Goal: Task Accomplishment & Management: Complete application form

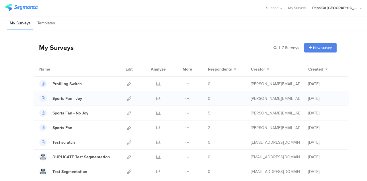
scroll to position [15, 0]
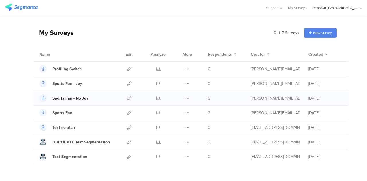
click at [80, 98] on div "Sports Fan - No Joy" at bounding box center [70, 98] width 36 height 6
click at [127, 66] on link at bounding box center [129, 69] width 4 height 14
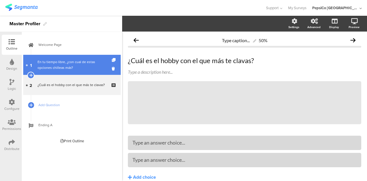
click at [98, 62] on div "En tu tiempo libre, ¿con cual de estas opciones chilleas más?" at bounding box center [72, 64] width 69 height 11
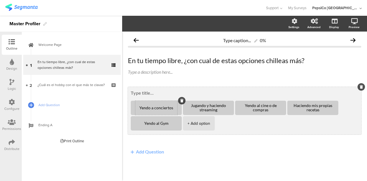
click at [171, 110] on div "Yendo a conciertos" at bounding box center [156, 108] width 42 height 14
click at [170, 108] on textarea "Yendo a conciertos" at bounding box center [156, 108] width 42 height 4
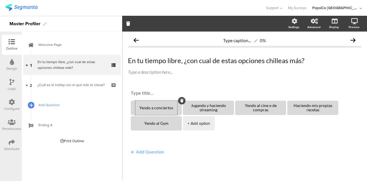
click at [31, 104] on icon at bounding box center [31, 105] width 3 height 5
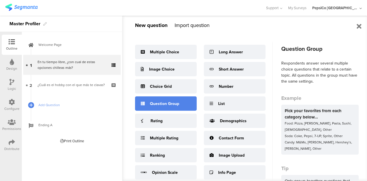
scroll to position [7, 0]
click at [171, 100] on div "Question Group" at bounding box center [166, 104] width 62 height 14
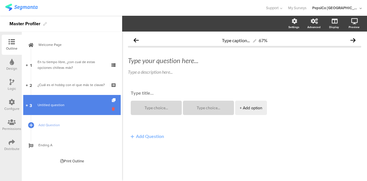
click at [113, 110] on icon at bounding box center [114, 108] width 5 height 5
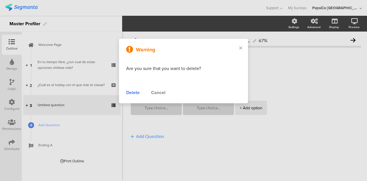
click at [133, 94] on div "Delete" at bounding box center [132, 92] width 13 height 7
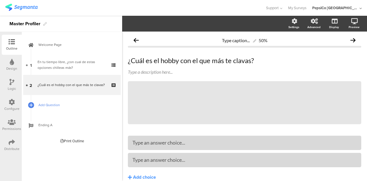
click at [57, 103] on span "Add Question" at bounding box center [74, 105] width 73 height 6
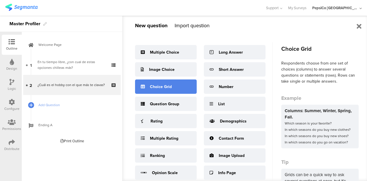
click at [191, 83] on div "Choice Grid" at bounding box center [166, 86] width 62 height 14
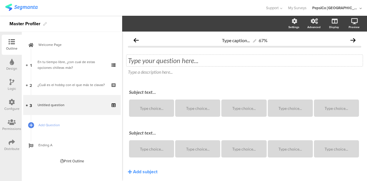
click at [180, 60] on div "Type your question here..." at bounding box center [245, 60] width 236 height 11
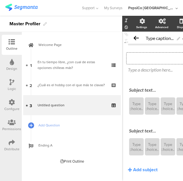
scroll to position [3, 0]
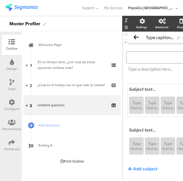
click at [144, 91] on div "Subject text..." at bounding box center [168, 88] width 79 height 5
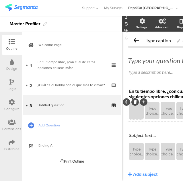
scroll to position [3, 0]
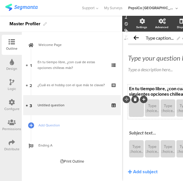
click at [140, 109] on div at bounding box center [136, 108] width 13 height 5
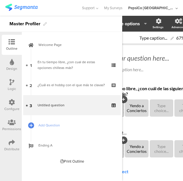
scroll to position [0, 29]
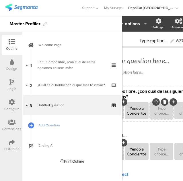
click at [159, 111] on div "Type choice..." at bounding box center [162, 110] width 22 height 17
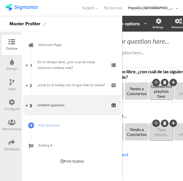
scroll to position [20, 29]
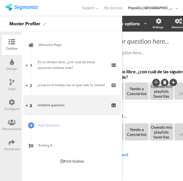
click at [165, 109] on div "En tu tiempo libre, ¿con cuál de las siguientes opciones chilleass más? En tu t…" at bounding box center [162, 104] width 127 height 75
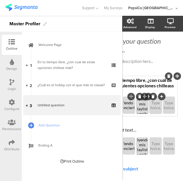
click at [150, 97] on div at bounding box center [152, 96] width 7 height 7
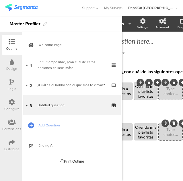
scroll to position [20, 46]
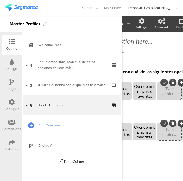
click at [174, 82] on icon at bounding box center [172, 82] width 3 height 3
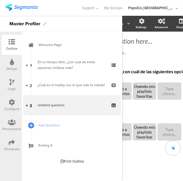
scroll to position [20, 24]
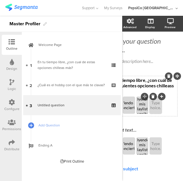
click at [151, 97] on icon at bounding box center [152, 96] width 3 height 3
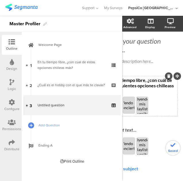
scroll to position [20, 0]
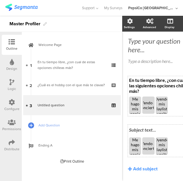
click at [141, 129] on div "Subject text... Me hago mis propias rolas Yendo a Conciertos Oyendo mis playlis…" at bounding box center [162, 140] width 69 height 32
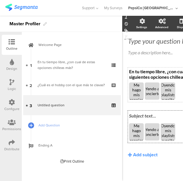
scroll to position [15, 0]
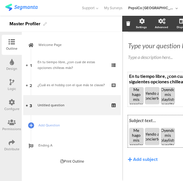
click at [146, 119] on div "Subject text..." at bounding box center [168, 120] width 81 height 9
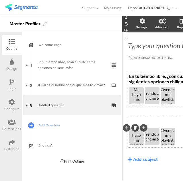
click at [139, 142] on div "Me hago mis propias rolas" at bounding box center [136, 140] width 13 height 24
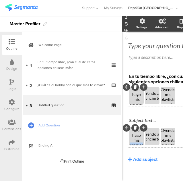
click at [139, 142] on div "Me hago mis propias rolas" at bounding box center [136, 140] width 13 height 24
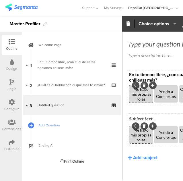
click at [139, 142] on div "Me hago mis propias rolas" at bounding box center [141, 134] width 22 height 17
click at [147, 139] on div "Me hago mis propias rolas" at bounding box center [141, 134] width 22 height 15
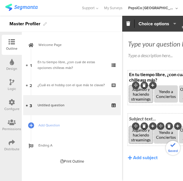
click at [164, 136] on div "Yendo a Conciertos" at bounding box center [166, 135] width 22 height 10
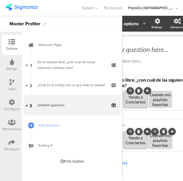
scroll to position [11, 30]
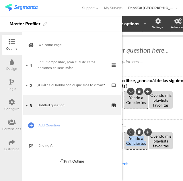
drag, startPoint x: 145, startPoint y: 143, endPoint x: 126, endPoint y: 139, distance: 19.6
click at [126, 139] on div "Yendo a Conciertos" at bounding box center [136, 141] width 22 height 10
click at [146, 143] on div "Jugando videojuegos" at bounding box center [136, 141] width 22 height 10
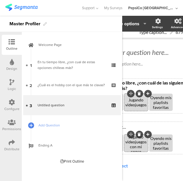
scroll to position [7, 30]
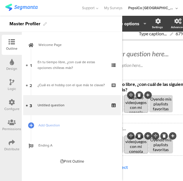
click at [164, 151] on div "Oyendo mis playlists favoritas" at bounding box center [161, 144] width 22 height 15
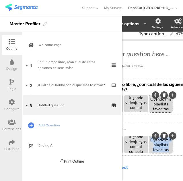
drag, startPoint x: 171, startPoint y: 151, endPoint x: 148, endPoint y: 140, distance: 24.6
click at [148, 140] on section "Jugando y haciendo streamings Jugando videojuegos con mi consola Oyendo mis pla…" at bounding box center [161, 145] width 124 height 18
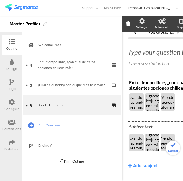
scroll to position [24, 0]
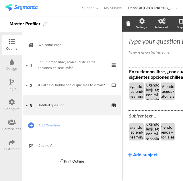
click at [143, 151] on div "Add subject" at bounding box center [145, 154] width 24 height 7
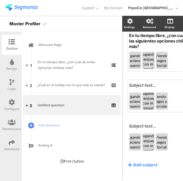
scroll to position [51, 0]
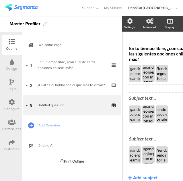
click at [146, 94] on div "Subject text..." at bounding box center [162, 98] width 69 height 9
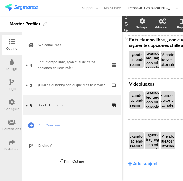
click at [143, 123] on div "Subject text..." at bounding box center [169, 124] width 82 height 9
click at [138, 145] on div "Jugando y haciendo streamings" at bounding box center [137, 140] width 20 height 15
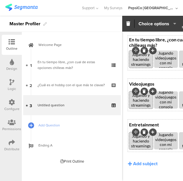
scroll to position [0, 0]
click at [141, 147] on div "Jugando y haciendo streamings" at bounding box center [141, 140] width 22 height 15
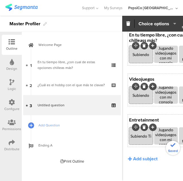
scroll to position [54, 0]
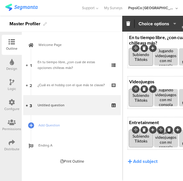
click at [173, 143] on div "Jugando videojuegos con mi consola" at bounding box center [166, 140] width 22 height 20
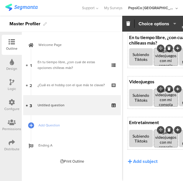
click at [173, 143] on div "Jugando videojuegos con mi consola" at bounding box center [166, 140] width 22 height 20
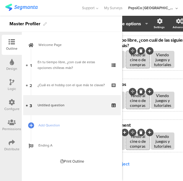
scroll to position [51, 28]
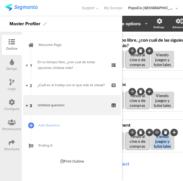
drag, startPoint x: 172, startPoint y: 146, endPoint x: 156, endPoint y: 136, distance: 18.3
click at [156, 136] on div "Viendo juegos y tutoriales" at bounding box center [162, 141] width 22 height 15
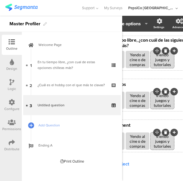
click at [173, 147] on div "Viendo juegos y tutoriales" at bounding box center [162, 141] width 22 height 15
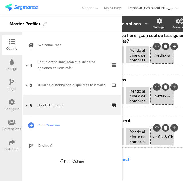
scroll to position [53, 28]
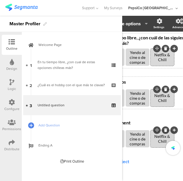
click at [158, 156] on div "En tu tiempo libre, ¿con cuál de las siguientes opciones chilleass más? En tu t…" at bounding box center [163, 99] width 127 height 131
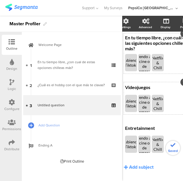
scroll to position [62, 0]
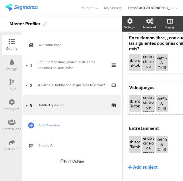
click at [146, 169] on div "Add subject" at bounding box center [145, 167] width 24 height 7
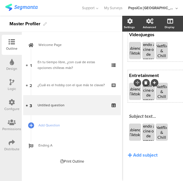
scroll to position [116, 0]
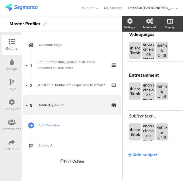
click at [148, 114] on div "En tu tiempo libre, ¿con cuál de las siguientes opciones chilleass más? En tu t…" at bounding box center [162, 61] width 69 height 162
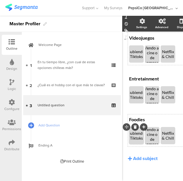
click at [140, 139] on div "Subiendo Tiktoks" at bounding box center [136, 136] width 17 height 10
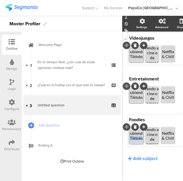
click at [140, 139] on div "Subiendo Tiktoks" at bounding box center [136, 136] width 17 height 10
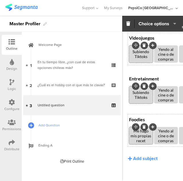
scroll to position [95, 0]
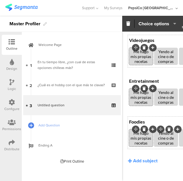
click at [174, 142] on div "Yendo al cine o de compras" at bounding box center [166, 138] width 22 height 15
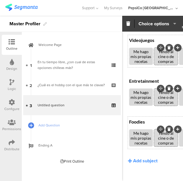
click at [174, 142] on div "Yendo al cine o de compras" at bounding box center [166, 138] width 22 height 15
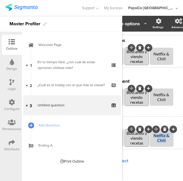
drag, startPoint x: 168, startPoint y: 141, endPoint x: 150, endPoint y: 136, distance: 19.0
click at [150, 136] on div "Netflix & Chill" at bounding box center [162, 137] width 24 height 17
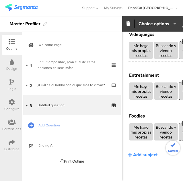
scroll to position [105, 0]
click at [138, 151] on div "Add subject" at bounding box center [145, 154] width 24 height 7
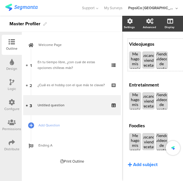
scroll to position [114, 0]
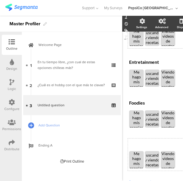
click at [140, 148] on div "Subject text..." at bounding box center [169, 143] width 82 height 9
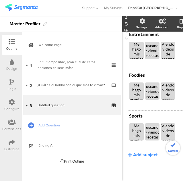
click at [146, 71] on div "Foodies Foodies" at bounding box center [169, 75] width 82 height 9
click at [141, 137] on div "Me hago mis propias recetas" at bounding box center [136, 135] width 13 height 24
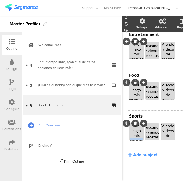
click at [141, 137] on div "Me hago mis propias recetas" at bounding box center [136, 135] width 13 height 24
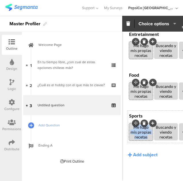
click at [141, 137] on div "Me hago mis propias recetas" at bounding box center [141, 131] width 22 height 17
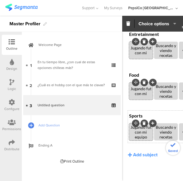
scroll to position [144, 0]
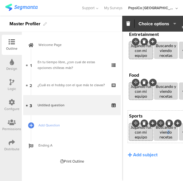
click at [169, 132] on div "Buscando y viendo recetas" at bounding box center [166, 131] width 22 height 15
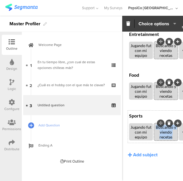
drag, startPoint x: 176, startPoint y: 135, endPoint x: 154, endPoint y: 124, distance: 23.9
click at [154, 124] on div "Buscando y viendo recetas" at bounding box center [166, 131] width 24 height 17
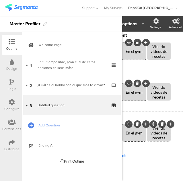
scroll to position [141, 32]
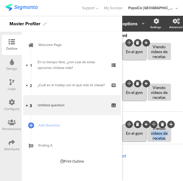
drag, startPoint x: 168, startPoint y: 138, endPoint x: 148, endPoint y: 131, distance: 20.6
click at [148, 131] on div "Viendo videos de recetas" at bounding box center [159, 133] width 22 height 15
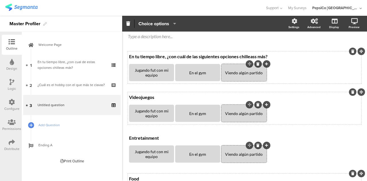
scroll to position [0, 0]
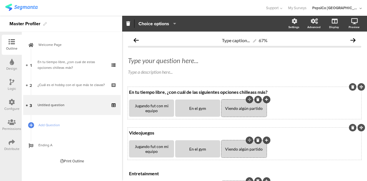
click at [159, 92] on div "En tu tiempo libre, ¿con cuál de las siguientes opciones chilleass más? En tu t…" at bounding box center [245, 92] width 234 height 9
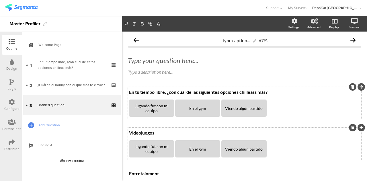
click at [351, 88] on icon at bounding box center [352, 86] width 3 height 3
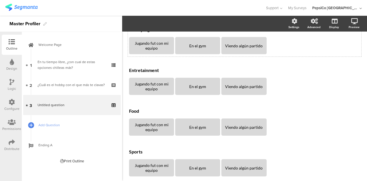
scroll to position [63, 0]
click at [155, 106] on div "Food Food" at bounding box center [245, 110] width 234 height 9
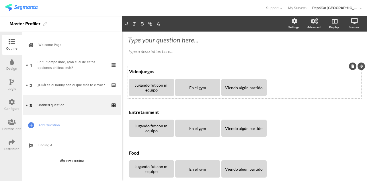
scroll to position [0, 0]
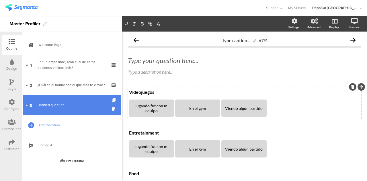
click at [114, 100] on icon at bounding box center [114, 100] width 5 height 4
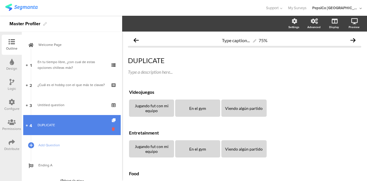
click at [112, 131] on icon at bounding box center [114, 128] width 5 height 5
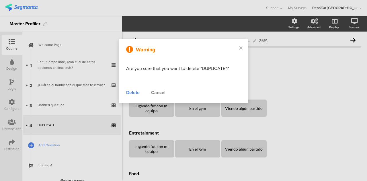
click at [131, 91] on div "Delete" at bounding box center [132, 92] width 13 height 7
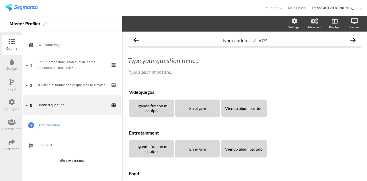
click at [59, 124] on span "Add Question" at bounding box center [74, 125] width 73 height 6
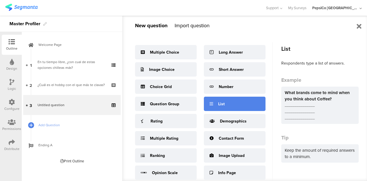
click at [220, 104] on div "List" at bounding box center [221, 104] width 7 height 6
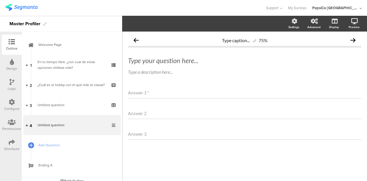
click at [151, 90] on div "Answer 1 *" at bounding box center [244, 92] width 233 height 11
click at [149, 116] on div "Answer 2" at bounding box center [244, 113] width 233 height 11
click at [149, 136] on div "Answer 3" at bounding box center [244, 133] width 233 height 11
click at [135, 40] on icon at bounding box center [136, 40] width 5 height 5
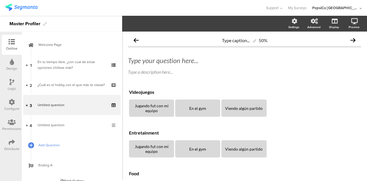
click at [72, 141] on link "Add Question" at bounding box center [72, 145] width 98 height 20
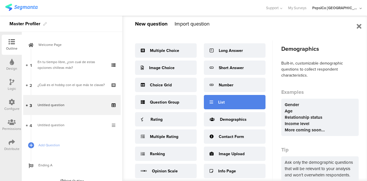
scroll to position [6, 0]
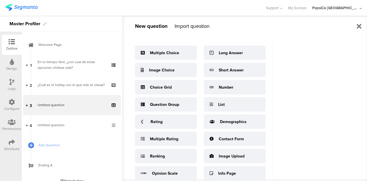
click at [242, 33] on div "New question Import question Multiple Choice Image Choice Choice Grid Question …" at bounding box center [197, 98] width 151 height 165
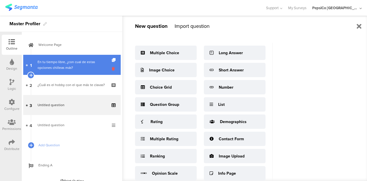
click at [112, 68] on icon at bounding box center [114, 68] width 5 height 5
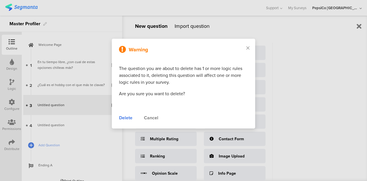
click at [124, 119] on div "Delete" at bounding box center [125, 117] width 13 height 7
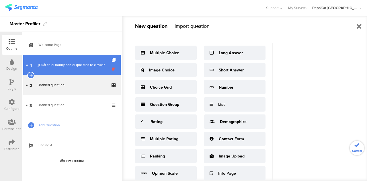
click at [113, 67] on icon at bounding box center [114, 68] width 5 height 5
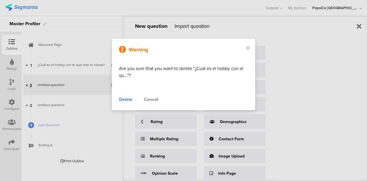
click at [123, 97] on div "Delete" at bounding box center [125, 99] width 13 height 7
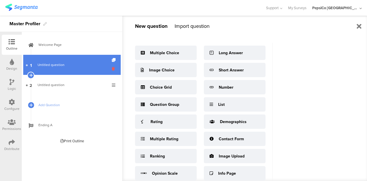
click at [114, 69] on icon at bounding box center [114, 68] width 5 height 5
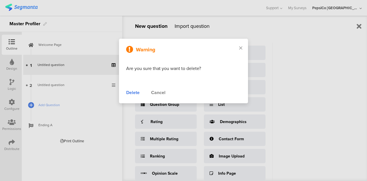
click at [129, 91] on div "Delete" at bounding box center [132, 92] width 13 height 7
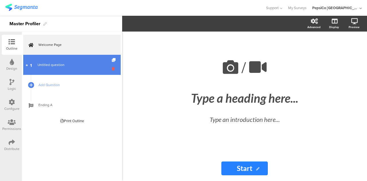
click at [114, 69] on icon at bounding box center [114, 68] width 5 height 5
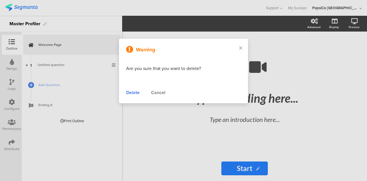
click at [133, 93] on div "Delete" at bounding box center [132, 92] width 13 height 7
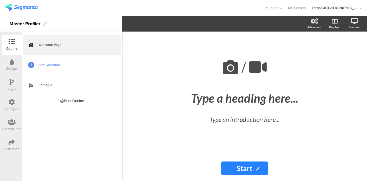
click at [48, 63] on span "Add Question" at bounding box center [74, 65] width 73 height 6
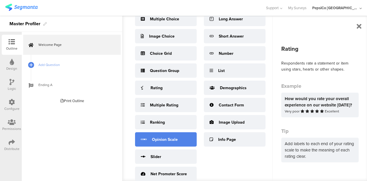
scroll to position [39, 0]
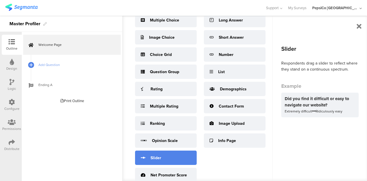
click at [171, 157] on div "Slider" at bounding box center [166, 158] width 62 height 14
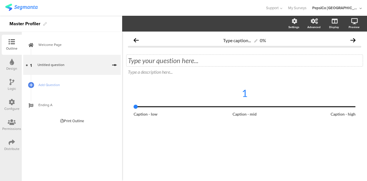
click at [178, 63] on div "Type your question here..." at bounding box center [245, 60] width 236 height 11
click at [50, 85] on span "Add Question" at bounding box center [74, 85] width 73 height 6
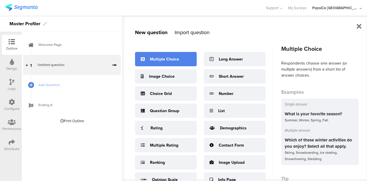
click at [171, 59] on div "Multiple Choice" at bounding box center [164, 59] width 29 height 6
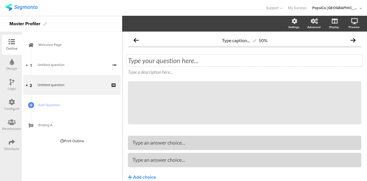
click at [157, 64] on div "Type your question here..." at bounding box center [245, 60] width 236 height 11
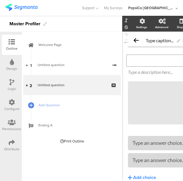
click at [149, 61] on p at bounding box center [168, 60] width 81 height 9
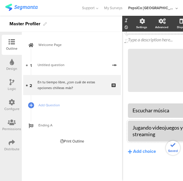
scroll to position [49, 0]
click at [152, 110] on div "Escuchar música" at bounding box center [169, 110] width 72 height 7
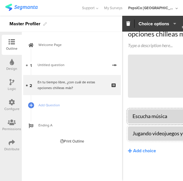
scroll to position [40, 0]
click at [145, 148] on div "Add choice" at bounding box center [144, 151] width 23 height 6
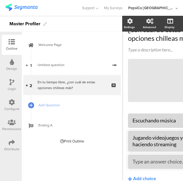
click at [147, 162] on div "Type an answer choice..." at bounding box center [163, 161] width 60 height 7
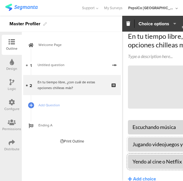
scroll to position [57, 0]
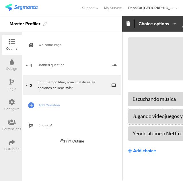
click at [142, 148] on div "Add choice" at bounding box center [144, 151] width 23 height 6
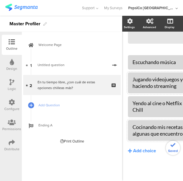
scroll to position [102, 0]
click at [147, 148] on div "Add choice" at bounding box center [144, 151] width 23 height 6
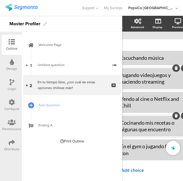
scroll to position [102, 12]
click at [160, 169] on button "Add choice" at bounding box center [150, 170] width 69 height 14
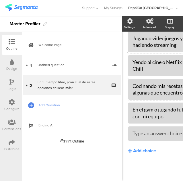
scroll to position [143, 24]
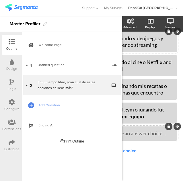
click at [166, 122] on div at bounding box center [168, 125] width 7 height 7
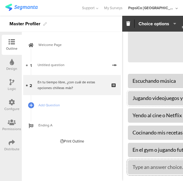
scroll to position [71, 82]
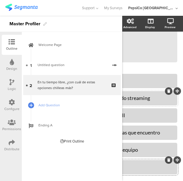
click at [165, 161] on div at bounding box center [168, 159] width 7 height 7
click at [167, 159] on icon at bounding box center [168, 159] width 3 height 3
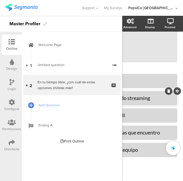
scroll to position [71, 0]
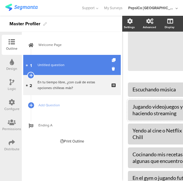
click at [112, 67] on link "1 Untitled question" at bounding box center [72, 65] width 98 height 20
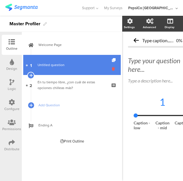
click at [113, 70] on icon at bounding box center [114, 68] width 5 height 5
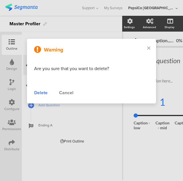
click at [41, 93] on div "Delete" at bounding box center [40, 92] width 13 height 7
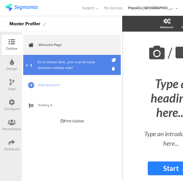
click at [71, 63] on div "En tu tiempo libre, ¿con cuál de estas opciones chilleas más?" at bounding box center [72, 64] width 69 height 11
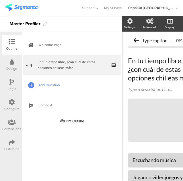
click at [52, 85] on span "Add Question" at bounding box center [74, 85] width 73 height 6
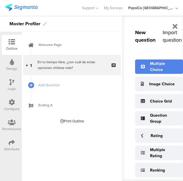
click at [162, 63] on div "Multiple Choice" at bounding box center [163, 67] width 27 height 12
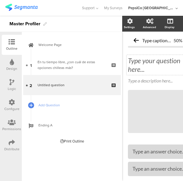
click at [145, 66] on div "Type your question here..." at bounding box center [163, 65] width 72 height 20
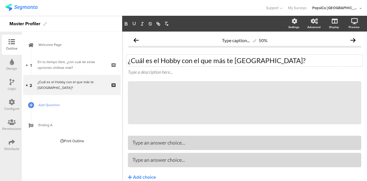
click at [85, 106] on span "Add Question" at bounding box center [74, 105] width 73 height 6
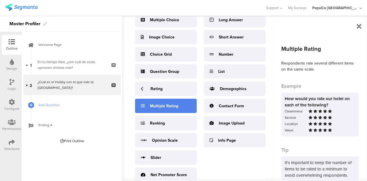
scroll to position [40, 0]
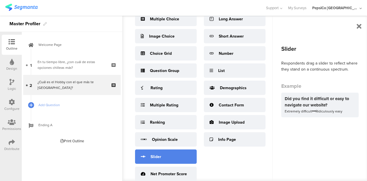
click at [165, 157] on div "Slider" at bounding box center [166, 156] width 62 height 14
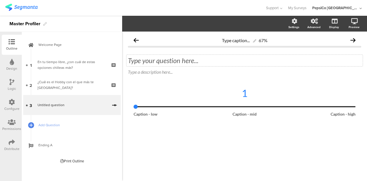
click at [162, 60] on div "Type your question here..." at bounding box center [245, 60] width 236 height 11
click at [150, 114] on div at bounding box center [151, 114] width 34 height 5
click at [151, 60] on div "Type your question here..." at bounding box center [245, 60] width 236 height 11
click at [181, 96] on div "1" at bounding box center [245, 93] width 222 height 12
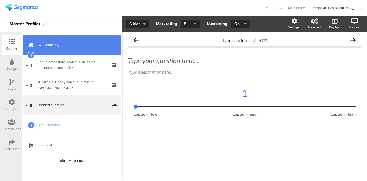
click at [67, 46] on span "Welcome Page" at bounding box center [74, 45] width 73 height 6
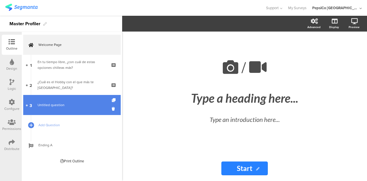
click at [62, 106] on span "Untitled question" at bounding box center [51, 104] width 27 height 5
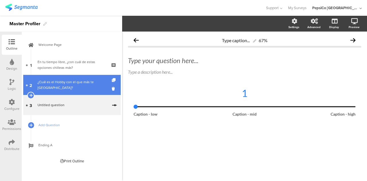
click at [78, 86] on div "¿Cuál es el Hobby con el que más te [GEOGRAPHIC_DATA]?" at bounding box center [72, 84] width 69 height 11
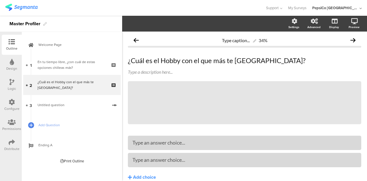
click at [0, 0] on icon at bounding box center [0, 0] width 0 height 0
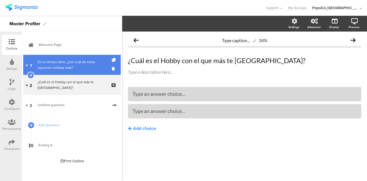
click at [57, 67] on div "En tu tiempo libre, ¿con cuál de estas opciones chilleas más?" at bounding box center [72, 64] width 69 height 11
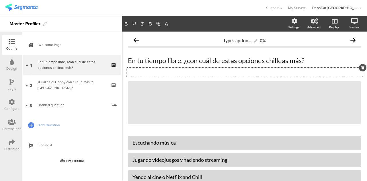
click at [361, 66] on icon at bounding box center [362, 67] width 3 height 3
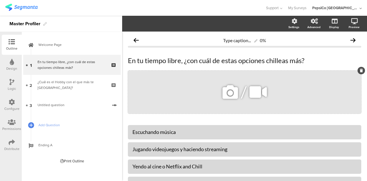
click at [359, 70] on div at bounding box center [361, 70] width 7 height 7
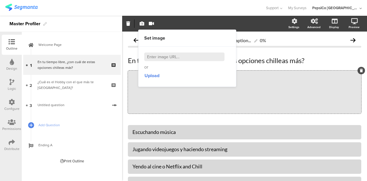
click at [335, 55] on div "En tu tiempo libre, ¿con cuál de estas opciones chilleas más? En tu tiempo libr…" at bounding box center [244, 84] width 233 height 69
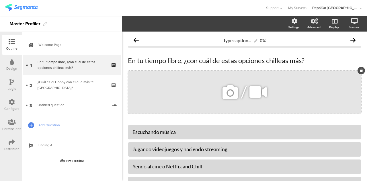
click at [360, 69] on icon at bounding box center [361, 70] width 3 height 3
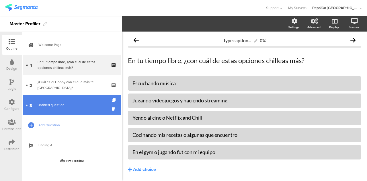
click at [78, 104] on span "Untitled question" at bounding box center [73, 105] width 70 height 6
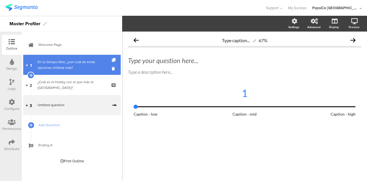
click at [67, 62] on div "En tu tiempo libre, ¿con cuál de estas opciones chilleas más?" at bounding box center [72, 64] width 69 height 11
